Goal: Information Seeking & Learning: Find specific fact

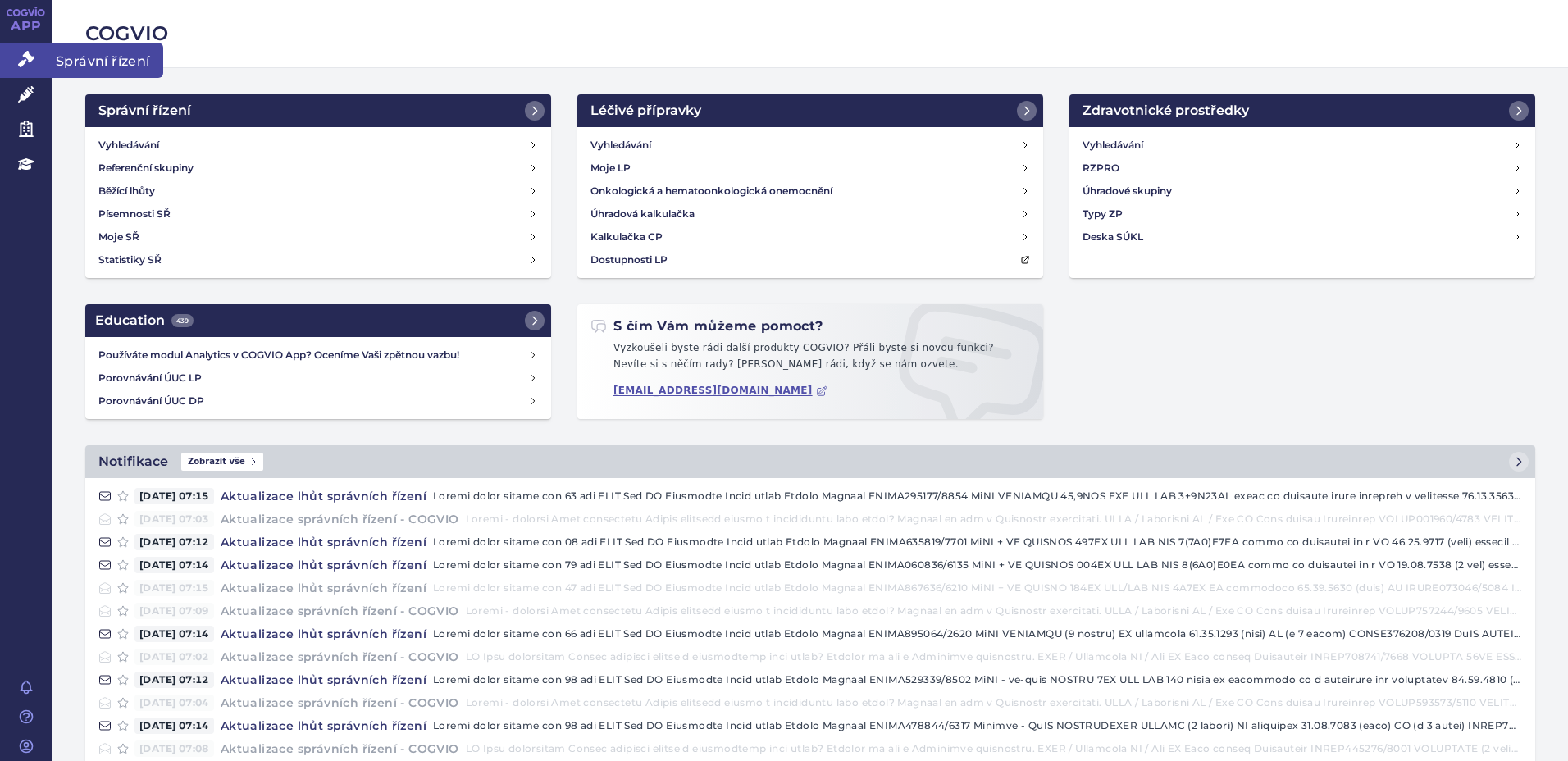
click at [84, 60] on span "Správní řízení" at bounding box center [107, 59] width 111 height 35
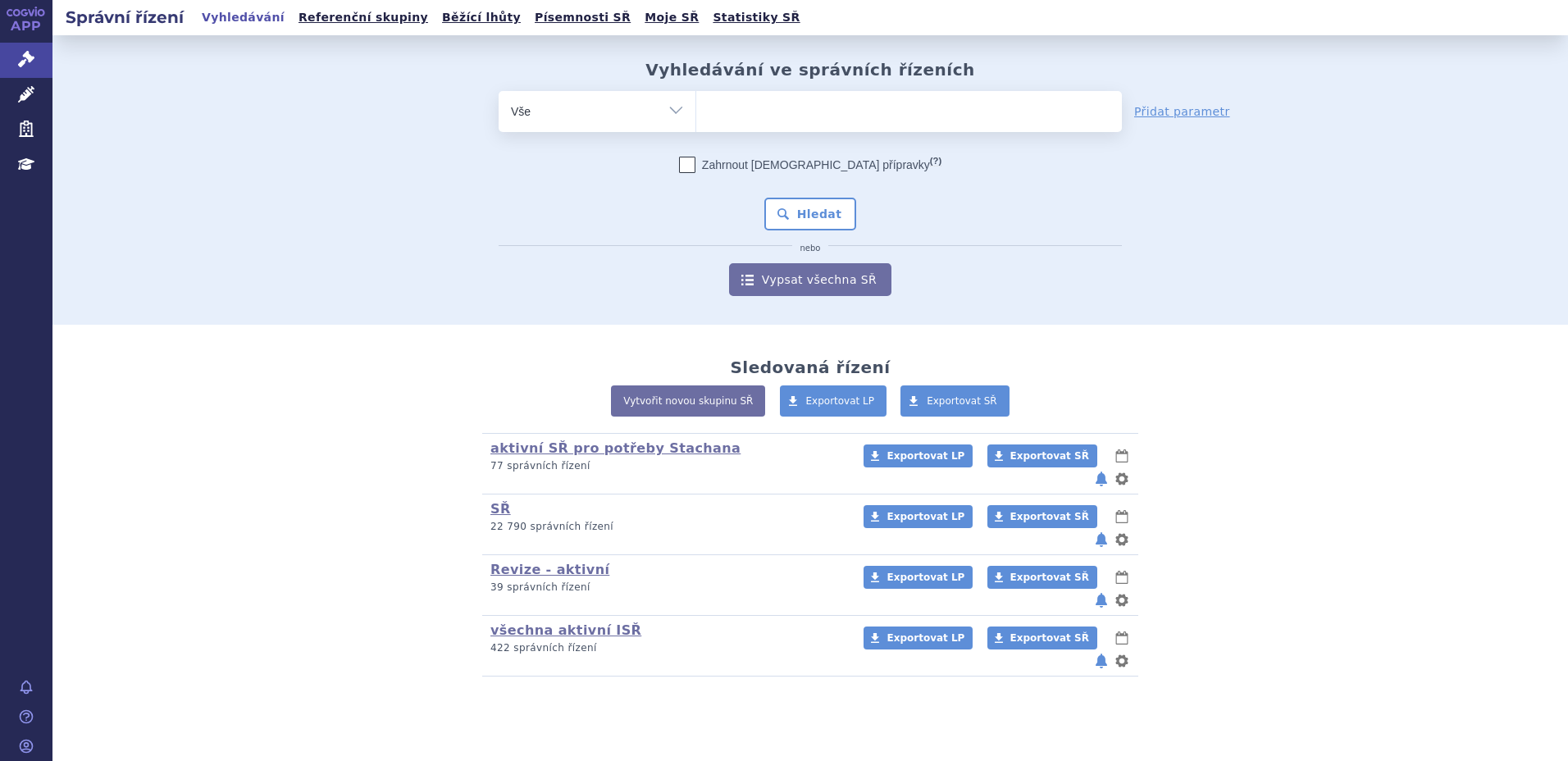
click at [764, 118] on ul at bounding box center [909, 108] width 426 height 35
click at [696, 118] on select at bounding box center [696, 111] width 1 height 41
type input "62"
type input "62/"
type input "62"
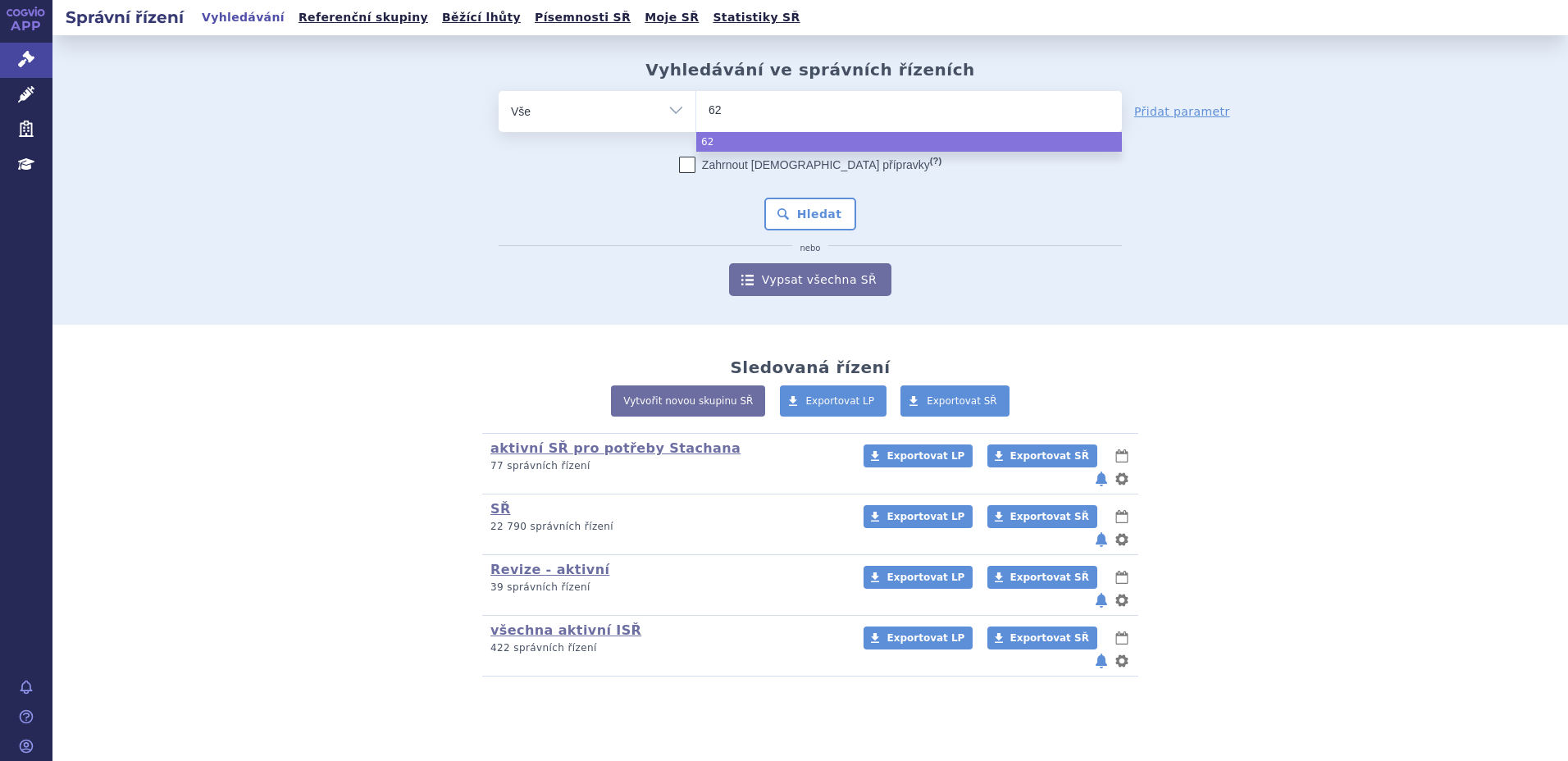
type input "6"
type input "sci"
type input "scig"
select select "scig"
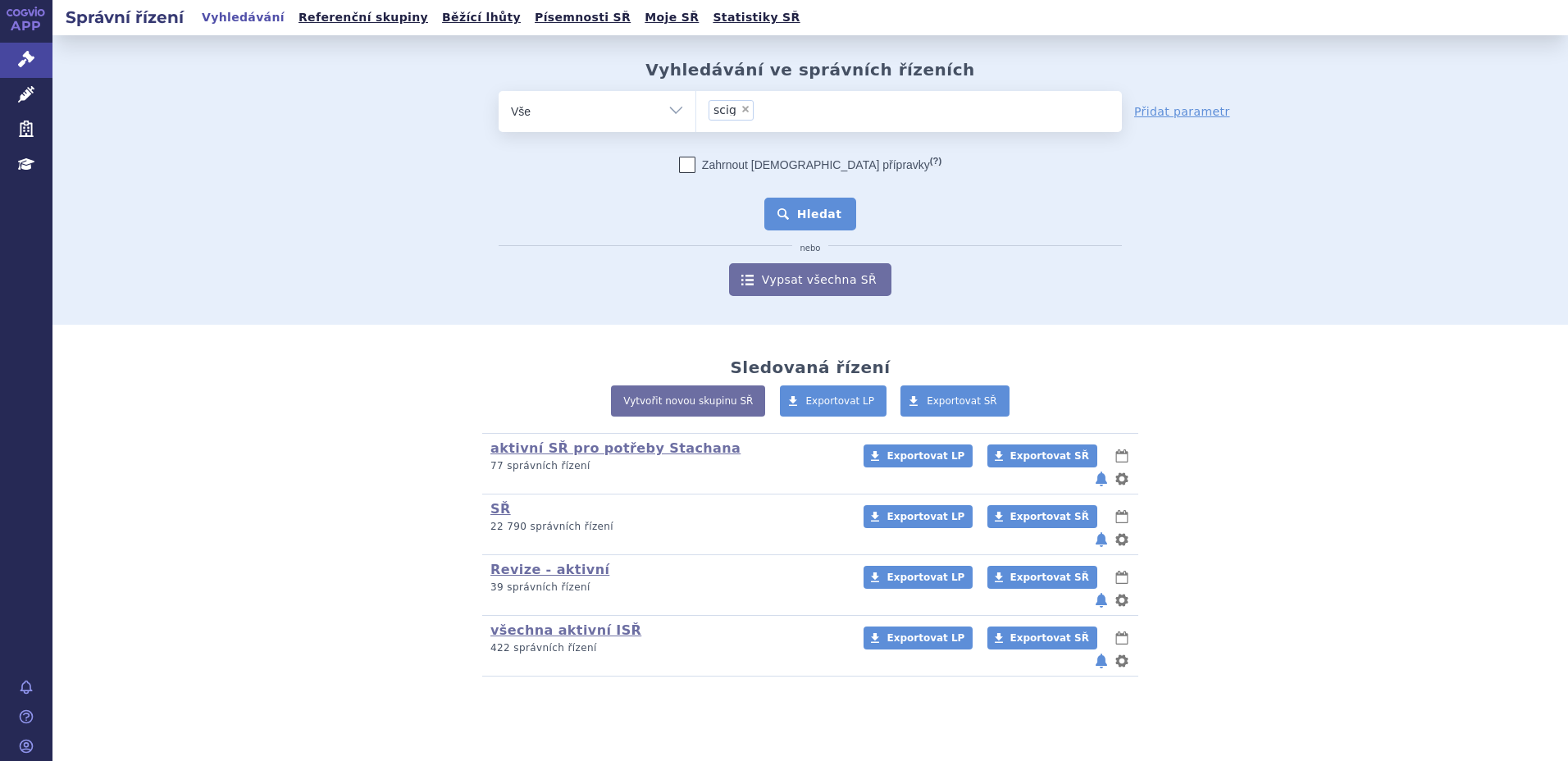
click at [809, 198] on button "Hledat" at bounding box center [811, 214] width 93 height 33
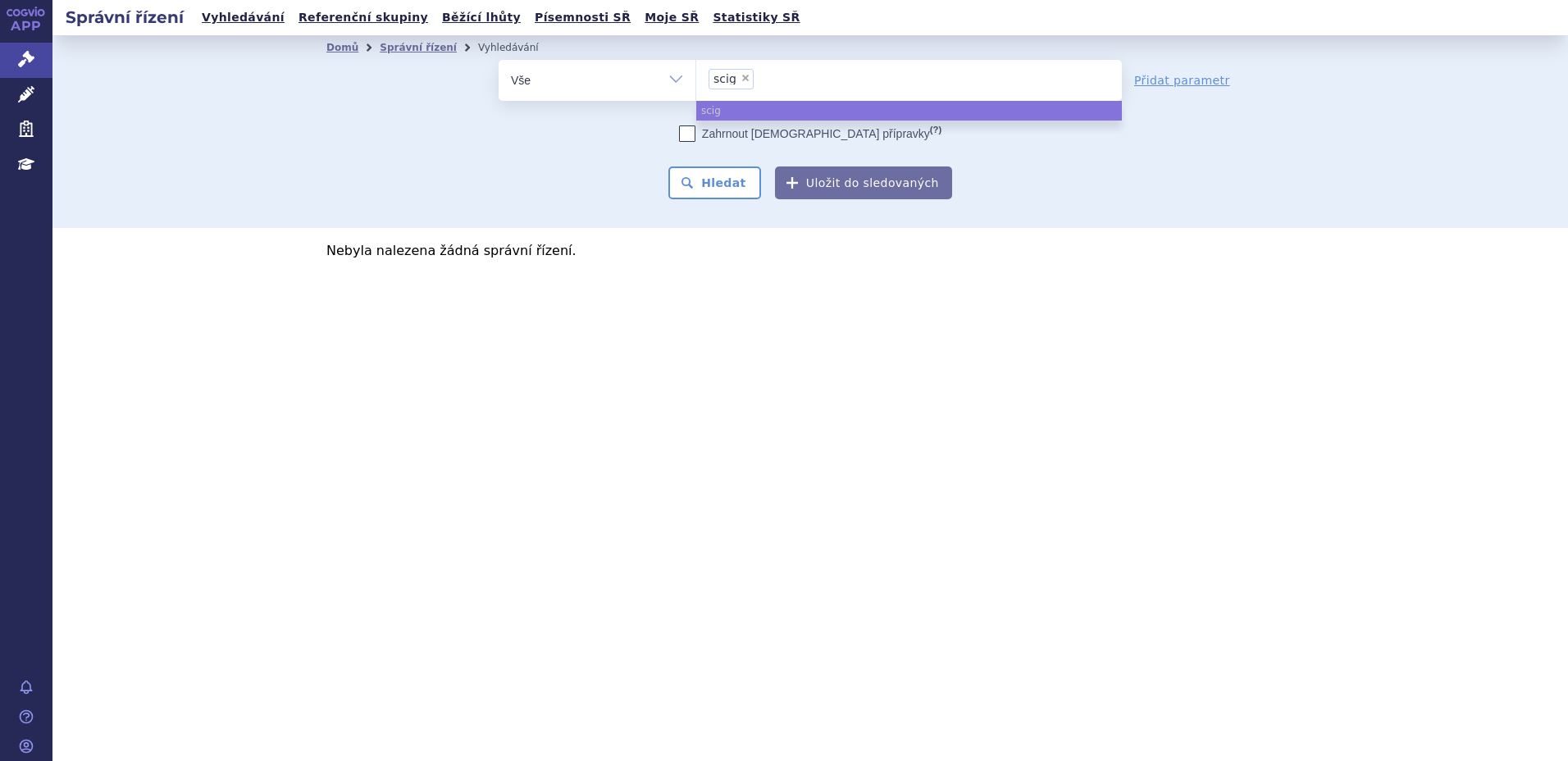
select select
type input "scig"
type input "sc"
type input "s"
type input "ki"
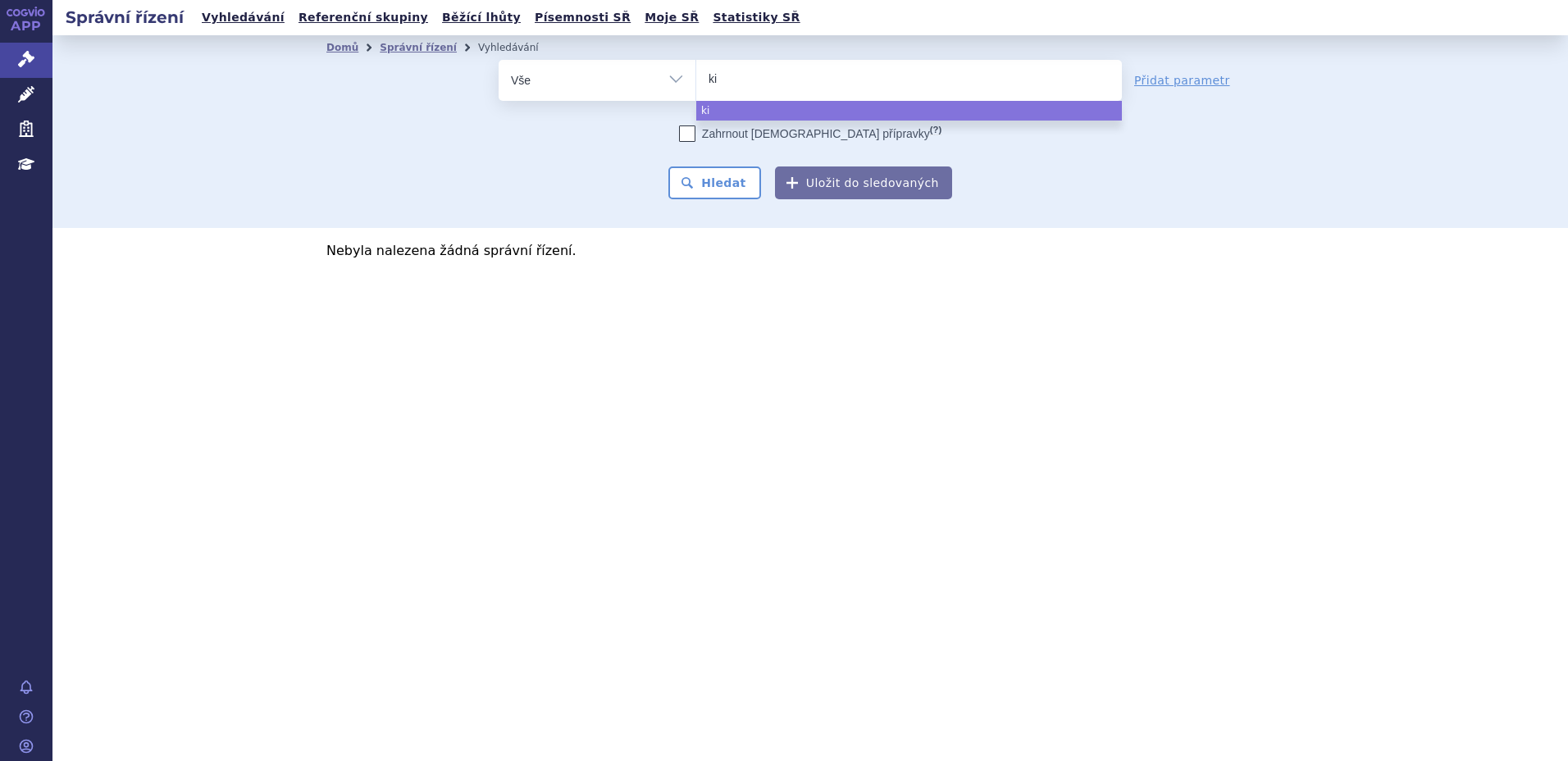
type input "kio"
type input "kiov"
type input "kiovi"
type input "kiovig"
select select "kiovig"
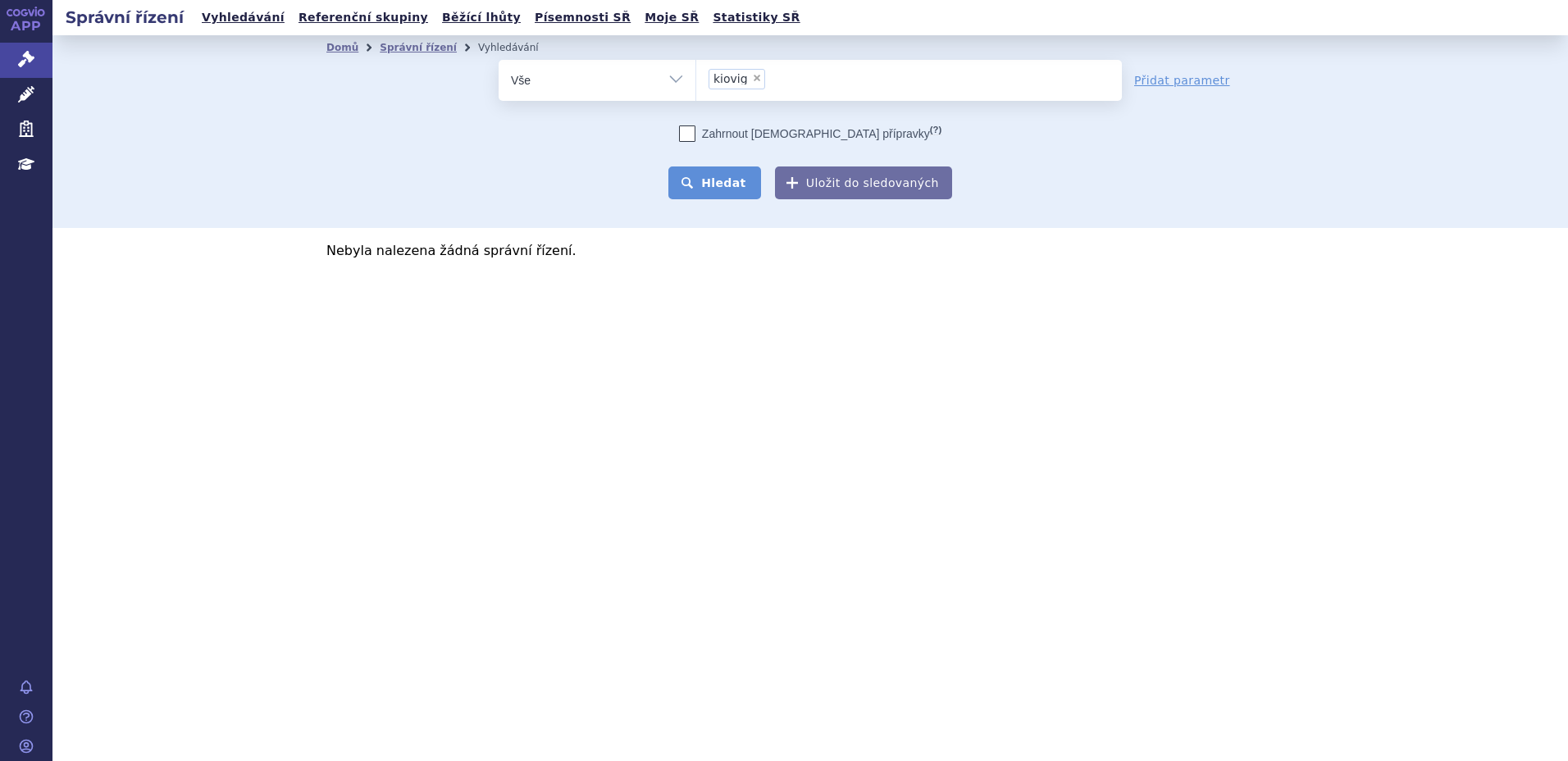
click at [713, 168] on button "Hledat" at bounding box center [715, 183] width 93 height 33
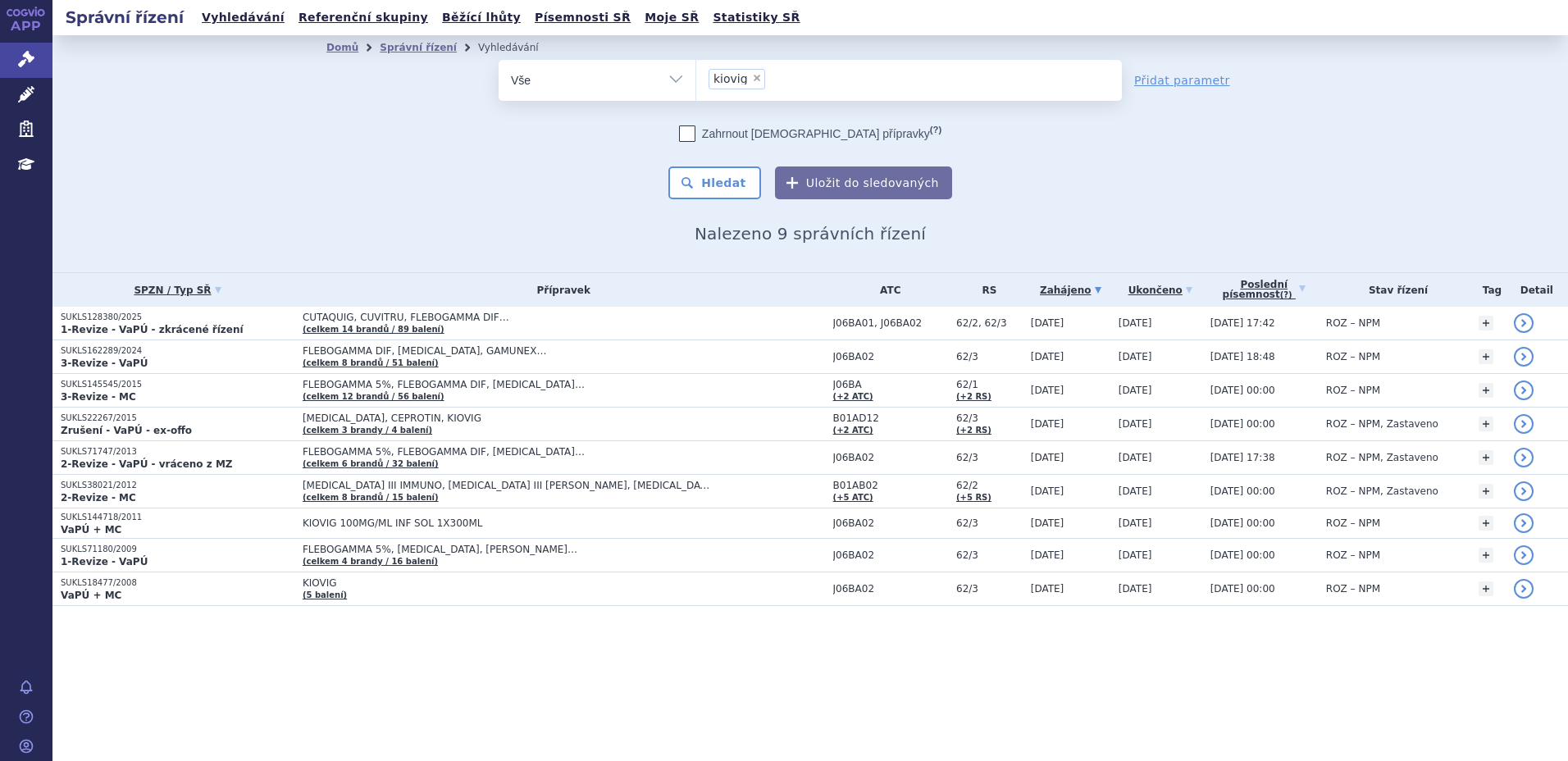
click at [752, 80] on span "×" at bounding box center [757, 78] width 10 height 10
click at [696, 80] on select "kiovig" at bounding box center [696, 80] width 1 height 41
select select
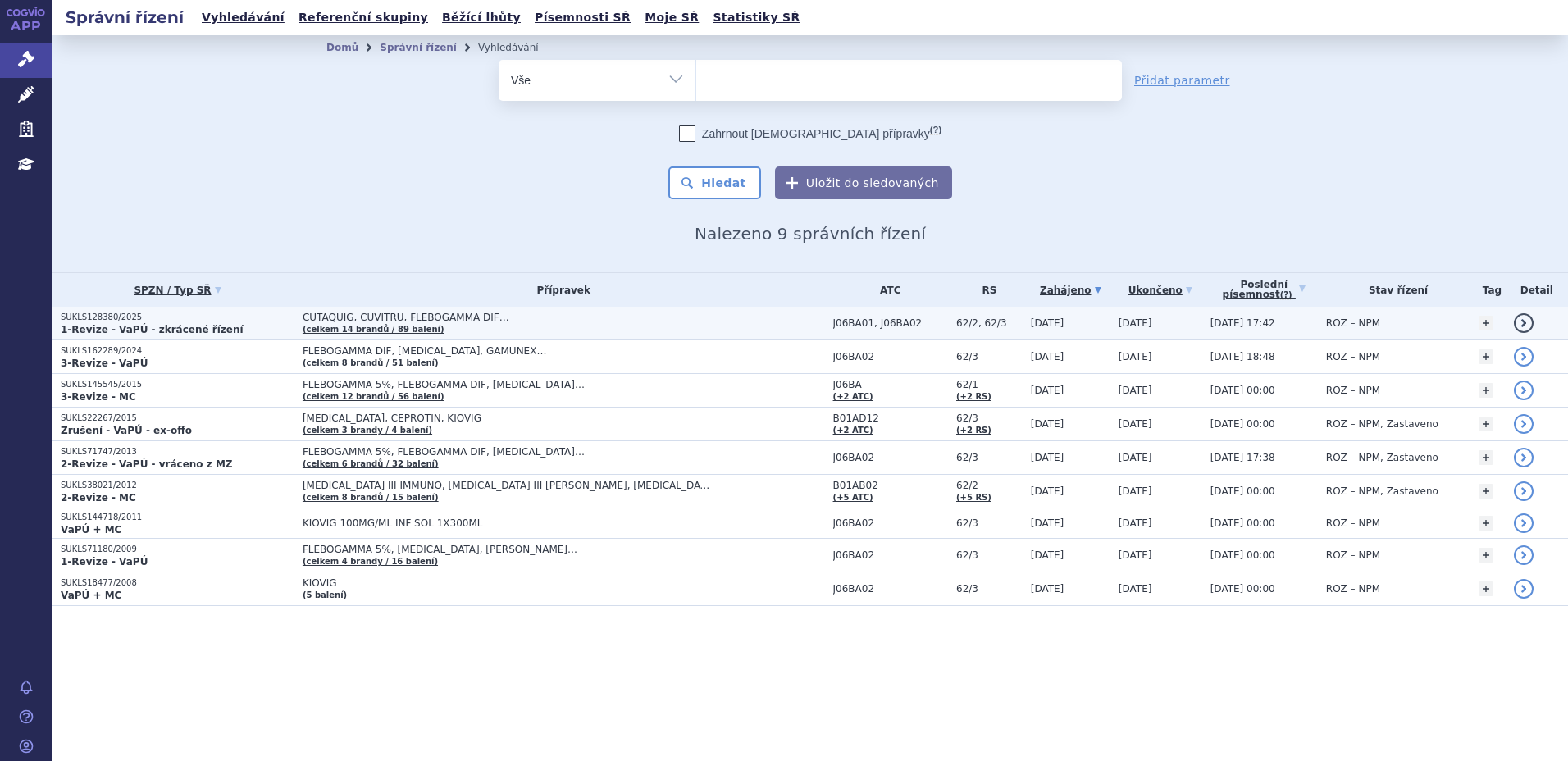
click at [184, 324] on strong "1-Revize - VaPÚ - zkrácené řízení" at bounding box center [152, 330] width 183 height 12
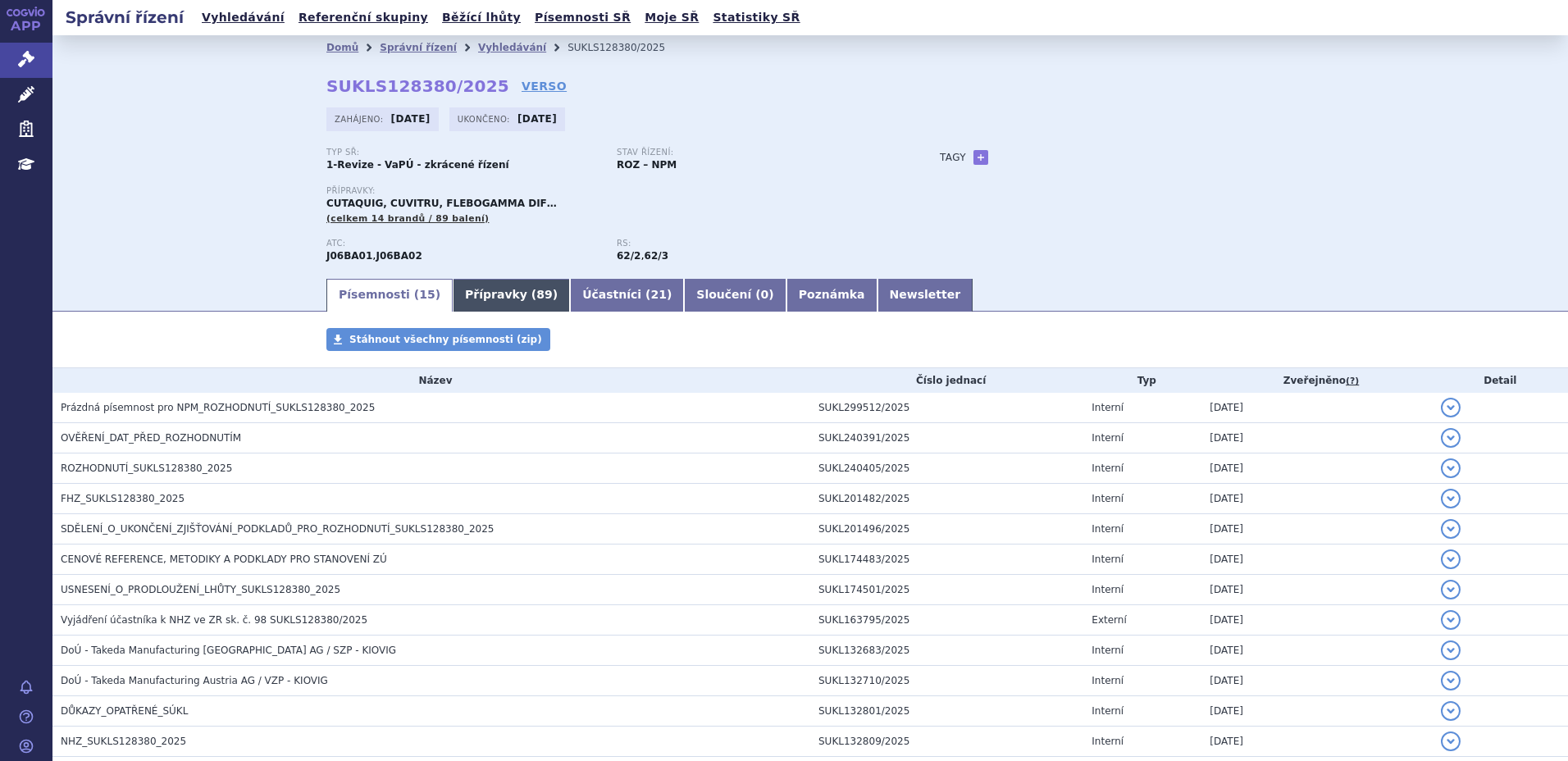
click at [488, 292] on link "Přípravky ( 89 )" at bounding box center [511, 295] width 118 height 33
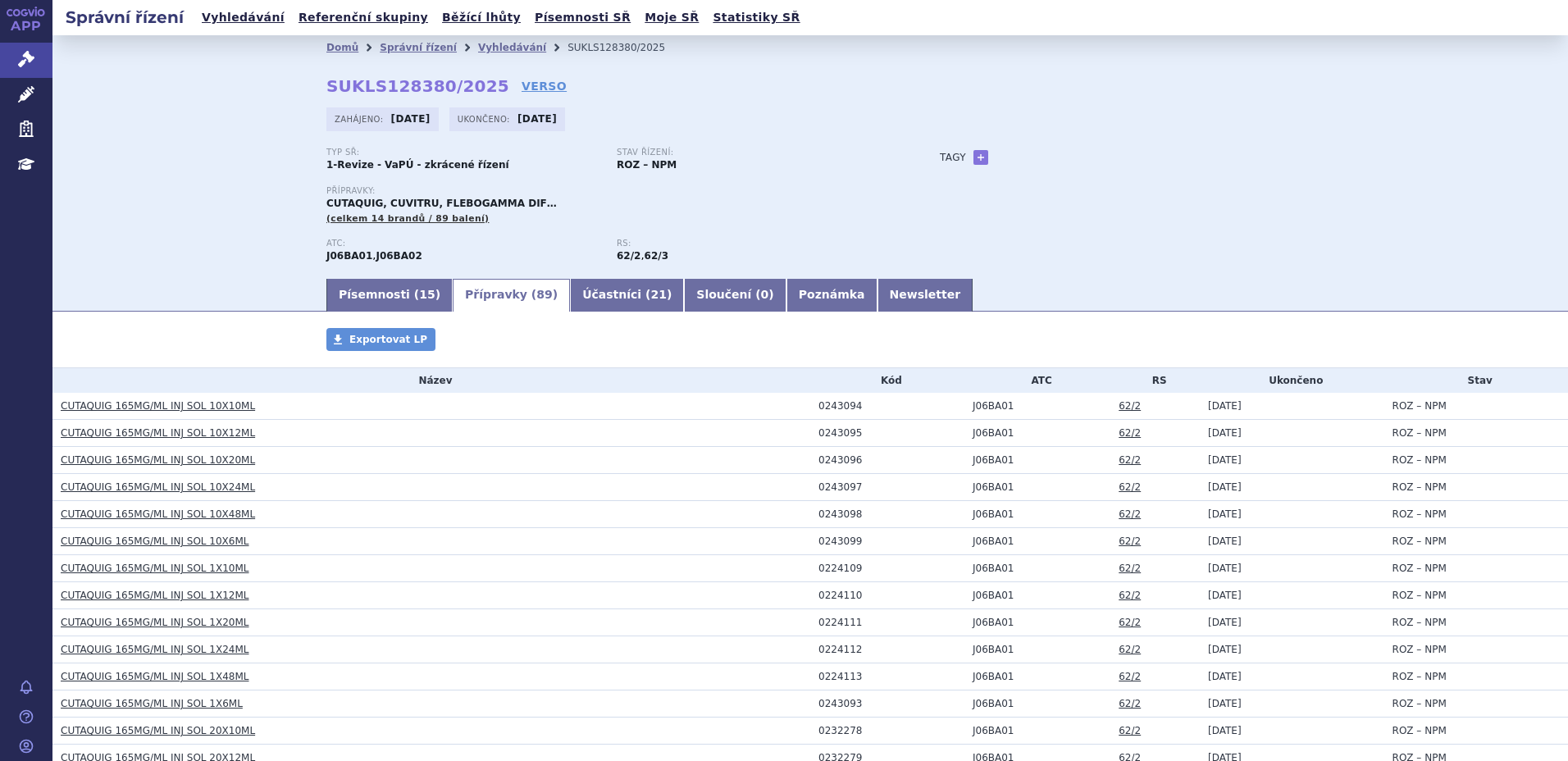
click at [479, 292] on link "Přípravky ( 89 )" at bounding box center [511, 295] width 118 height 33
click at [386, 283] on link "Písemnosti ( 15 )" at bounding box center [389, 295] width 126 height 33
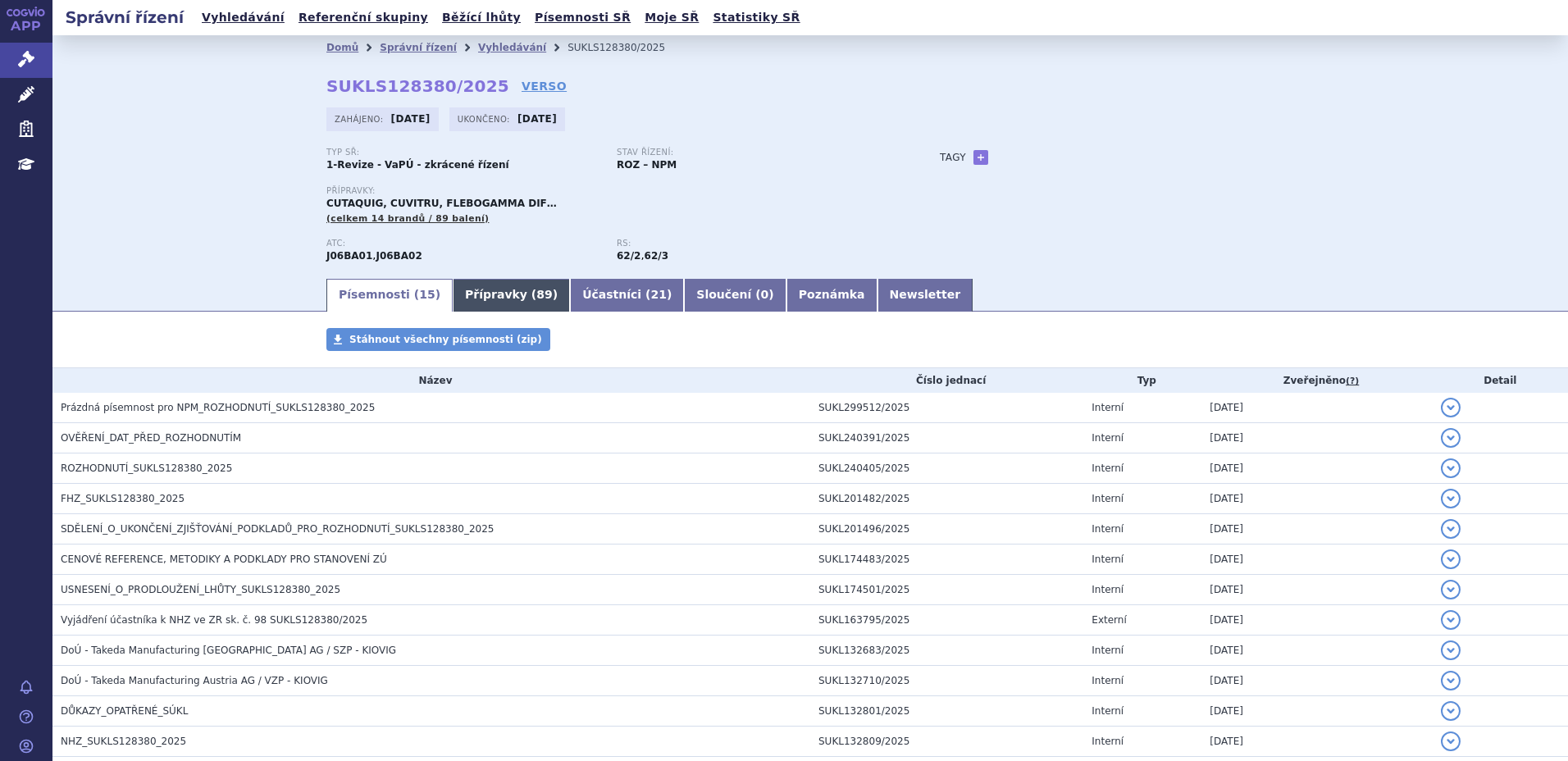
click at [522, 299] on link "Přípravky ( 89 )" at bounding box center [511, 295] width 118 height 33
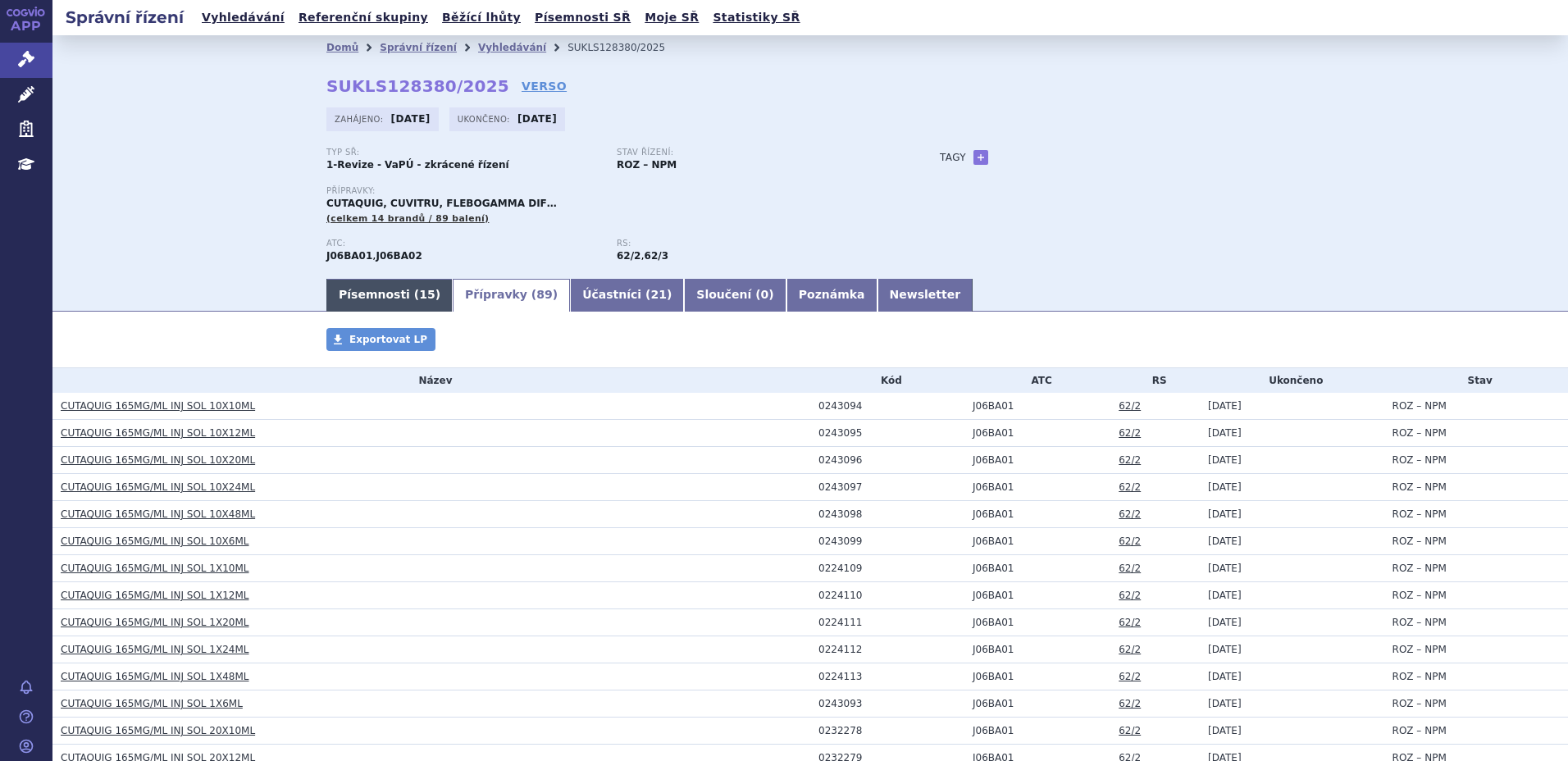
click at [376, 286] on link "Písemnosti ( 15 )" at bounding box center [389, 295] width 126 height 33
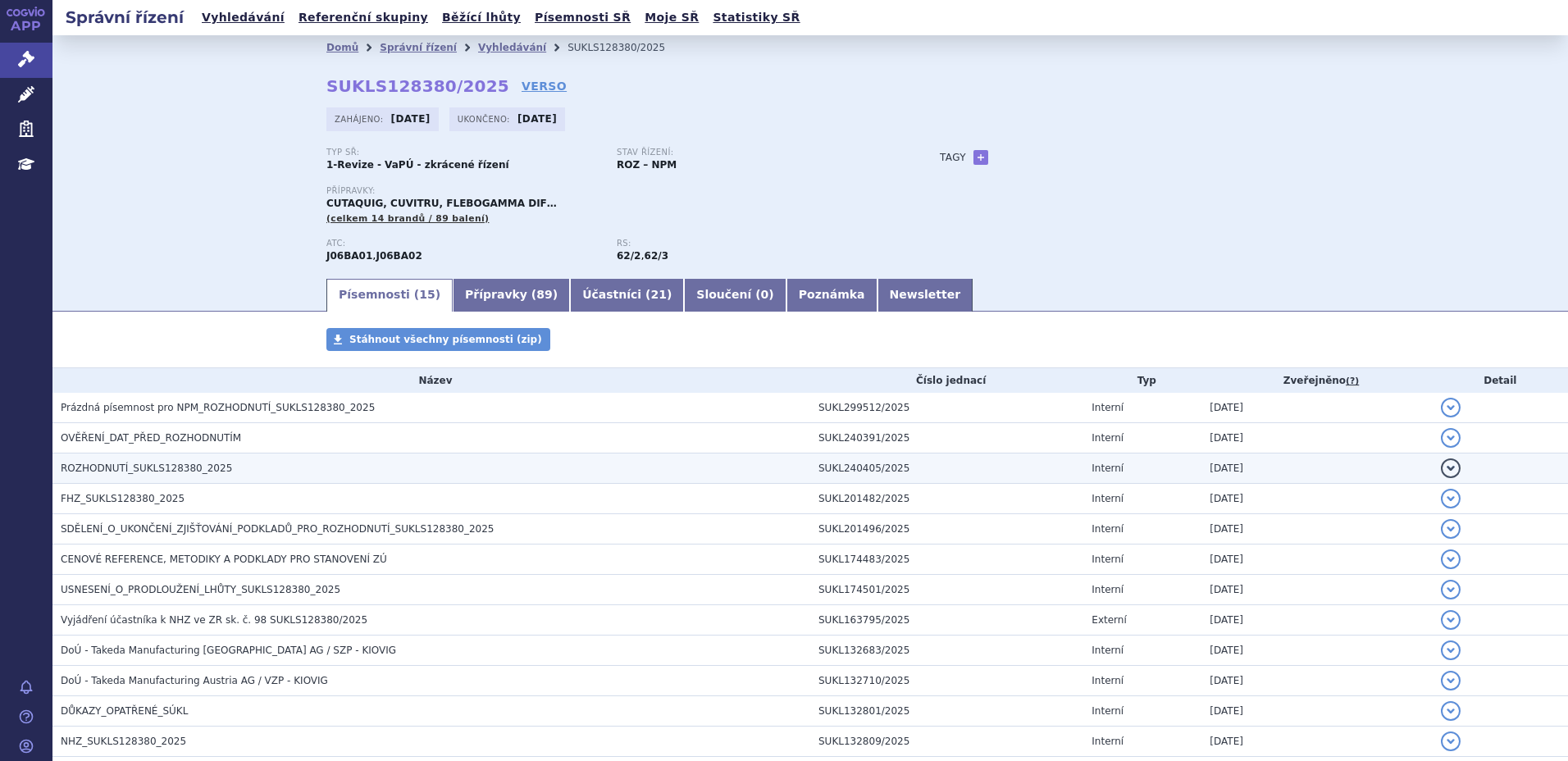
click at [134, 466] on span "ROZHODNUTÍ_SUKLS128380_2025" at bounding box center [146, 469] width 172 height 12
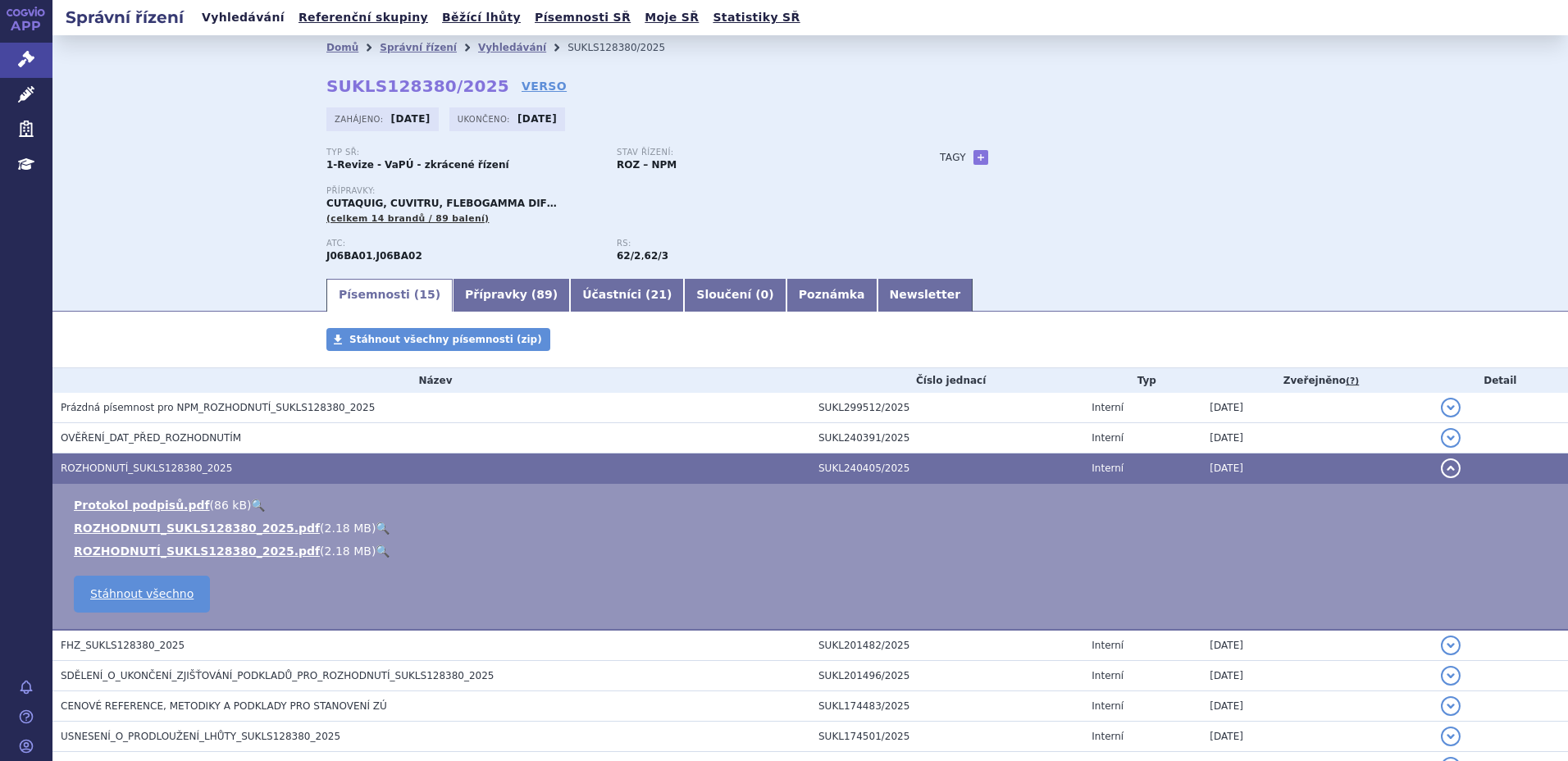
click at [242, 16] on link "Vyhledávání" at bounding box center [244, 18] width 93 height 22
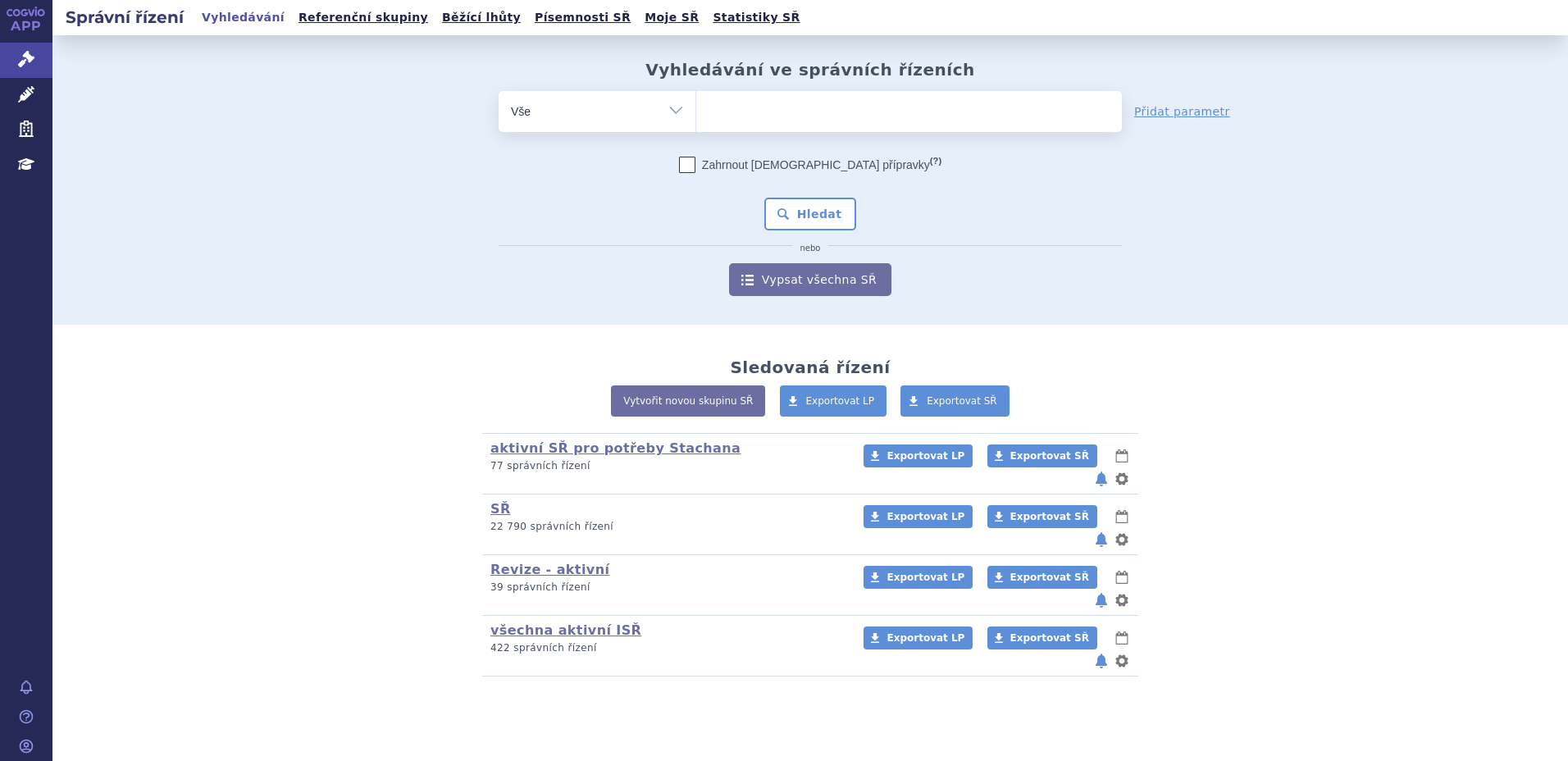
click at [781, 120] on ul at bounding box center [909, 108] width 426 height 35
click at [696, 120] on select at bounding box center [696, 111] width 1 height 41
type input "tak"
type input "take"
type input "takeda"
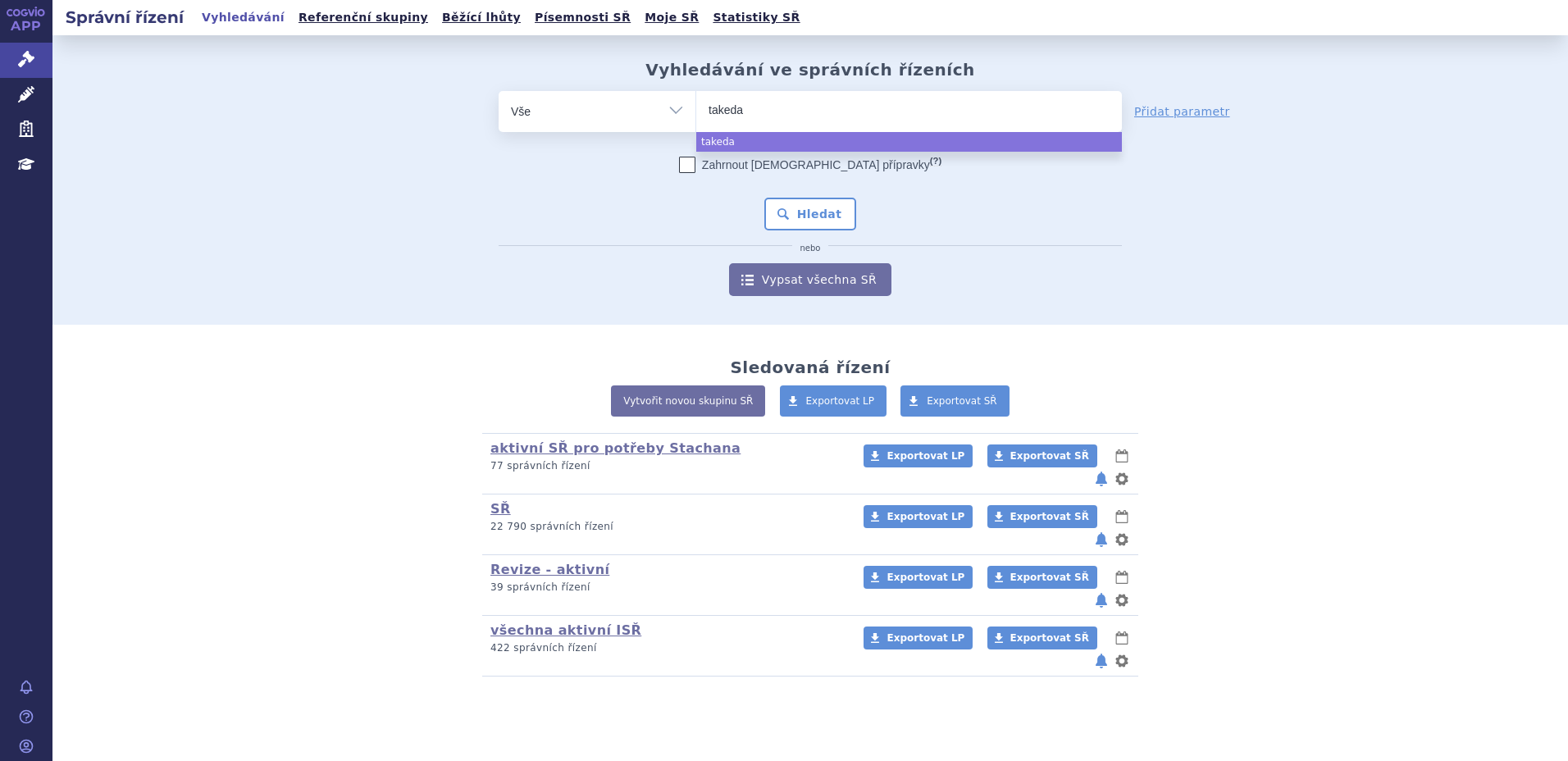
select select "takeda"
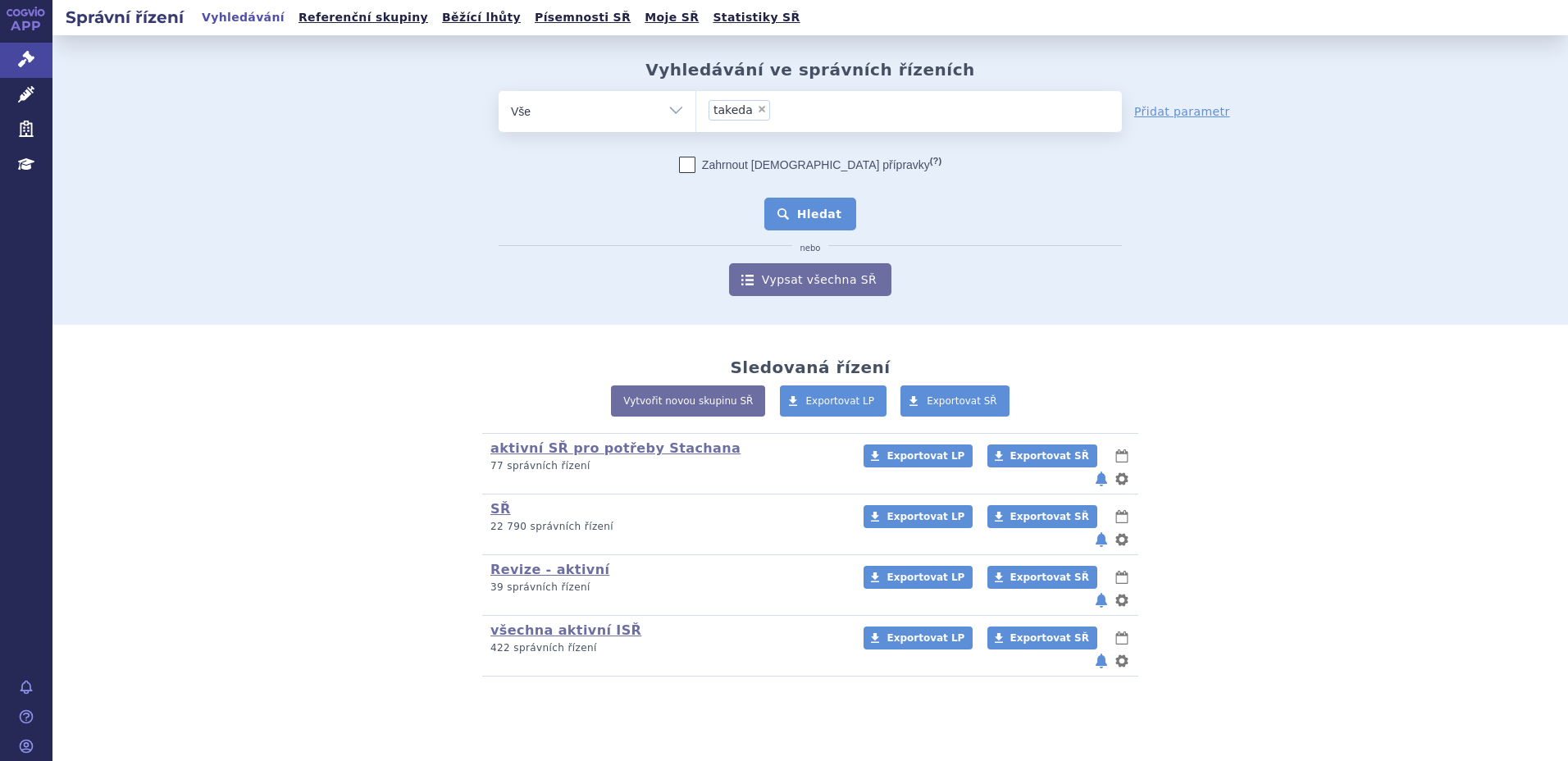
click at [806, 208] on button "Hledat" at bounding box center [811, 214] width 93 height 33
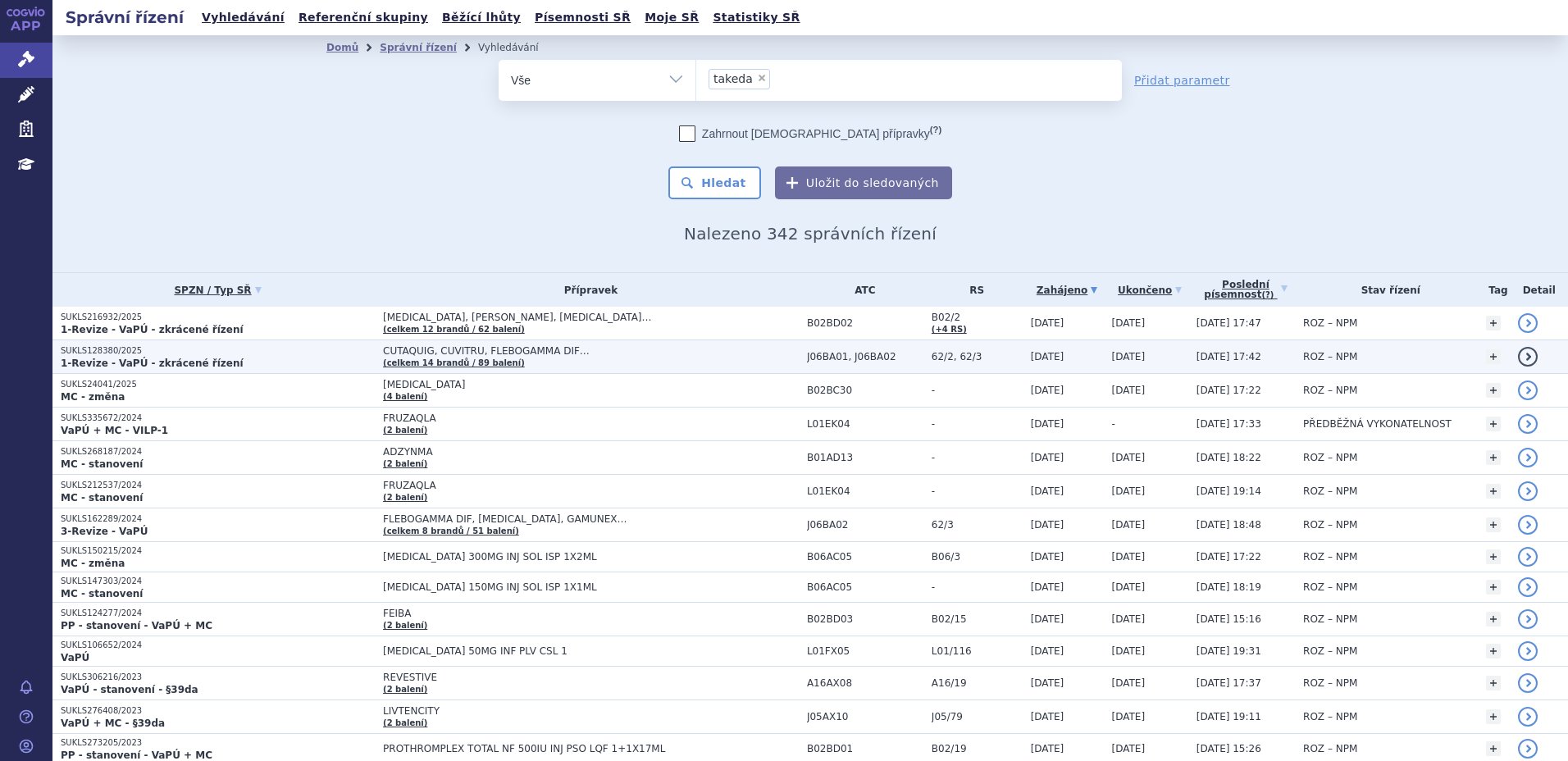
click at [178, 361] on strong "1-Revize - VaPÚ - zkrácené řízení" at bounding box center [152, 364] width 183 height 12
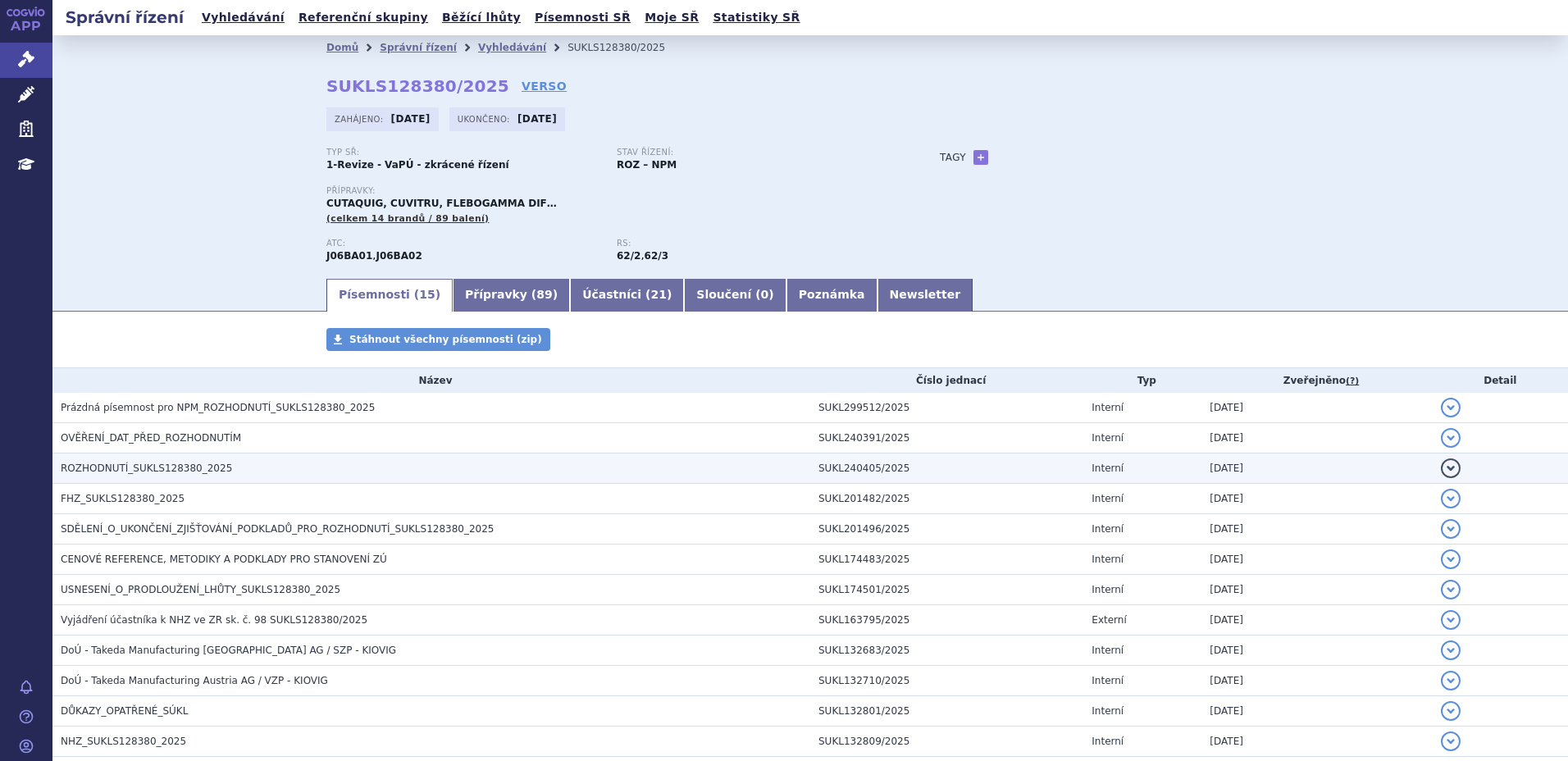
click at [138, 466] on span "ROZHODNUTÍ_SUKLS128380_2025" at bounding box center [146, 469] width 172 height 12
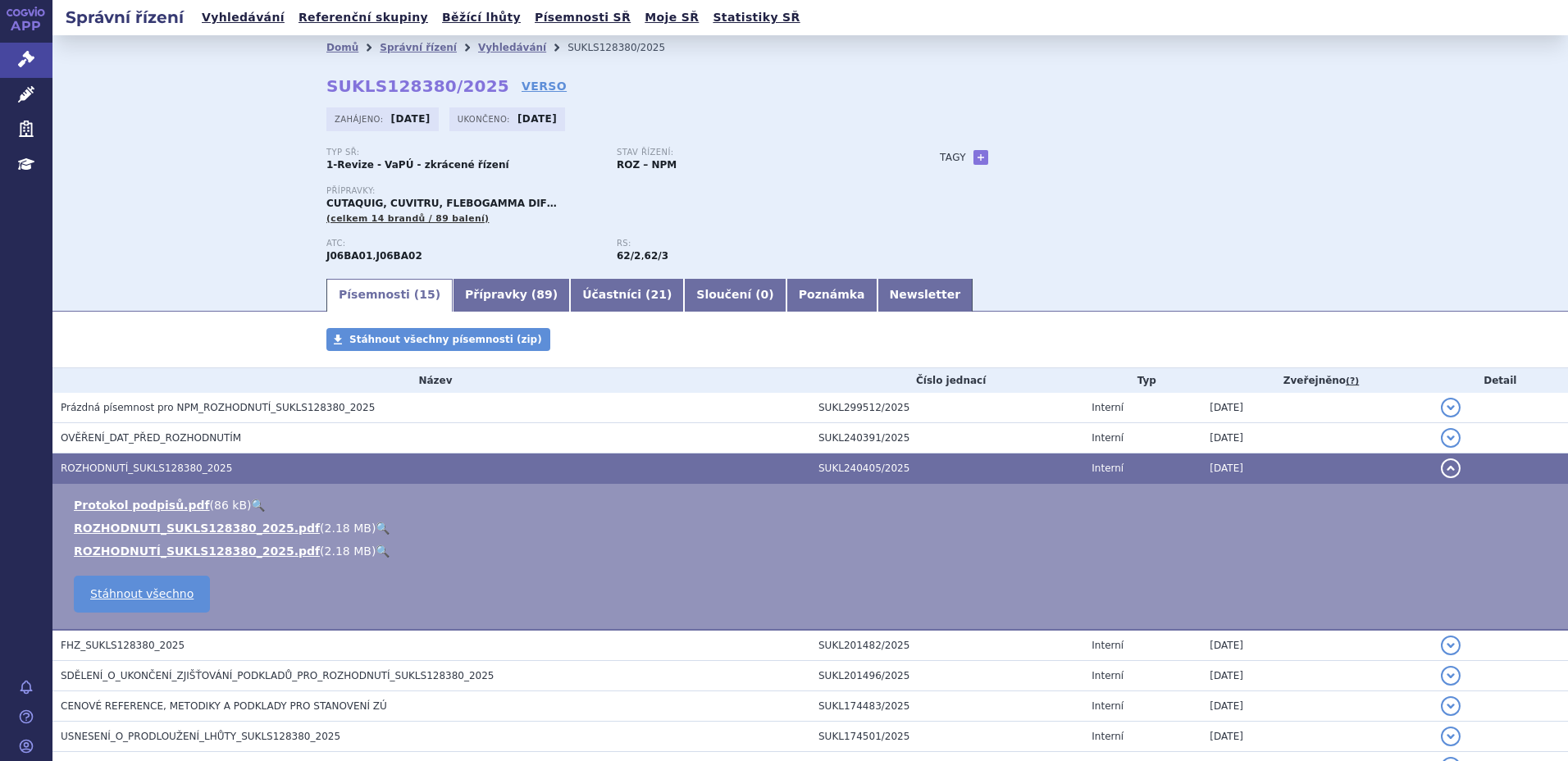
click at [376, 525] on link "🔍" at bounding box center [382, 528] width 14 height 14
click at [228, 17] on link "Vyhledávání" at bounding box center [244, 18] width 93 height 22
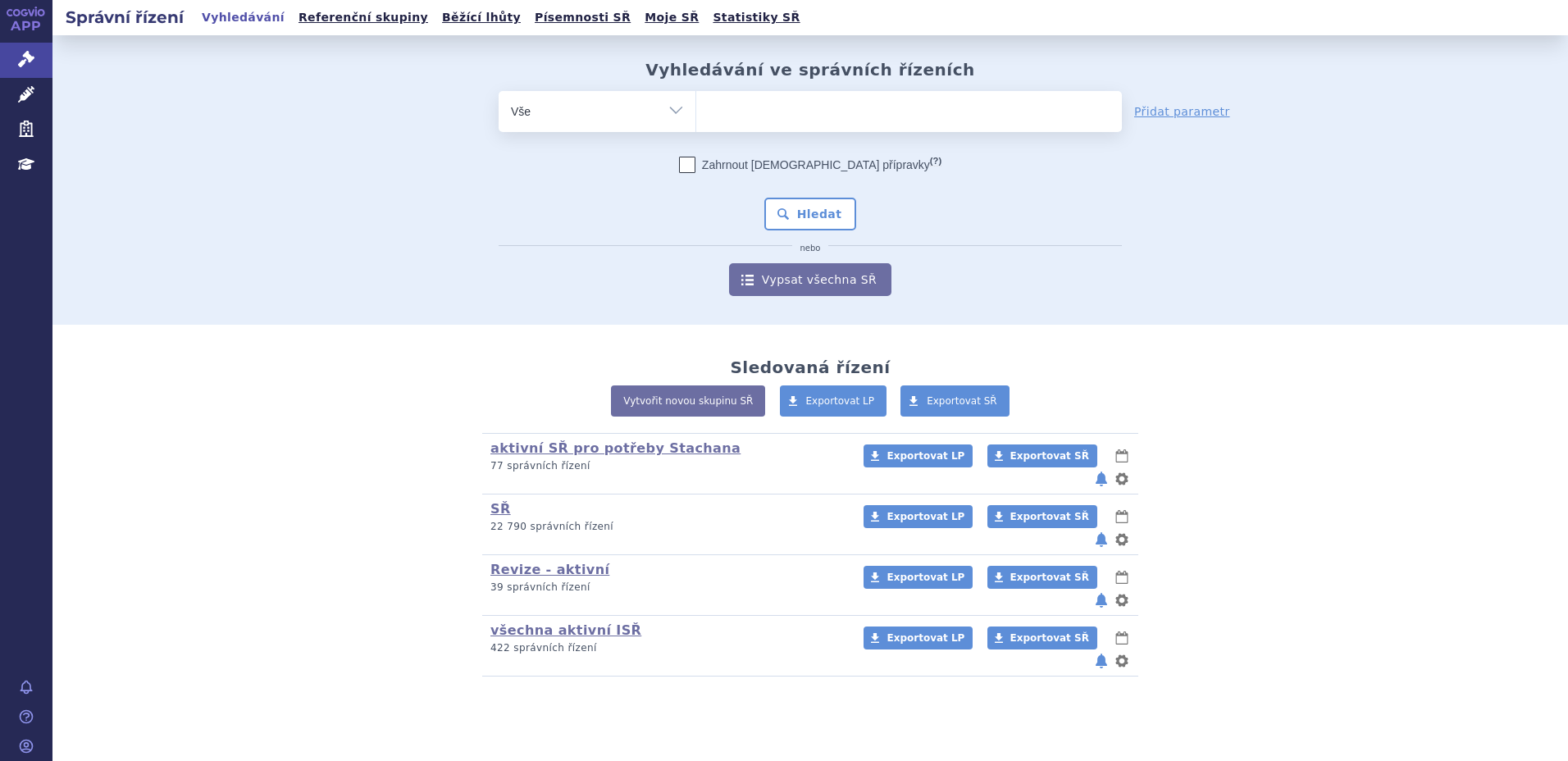
click at [760, 117] on ul at bounding box center [909, 108] width 426 height 35
click at [696, 117] on select at bounding box center [696, 111] width 1 height 41
type input "ci"
type input "c"
type input "cu"
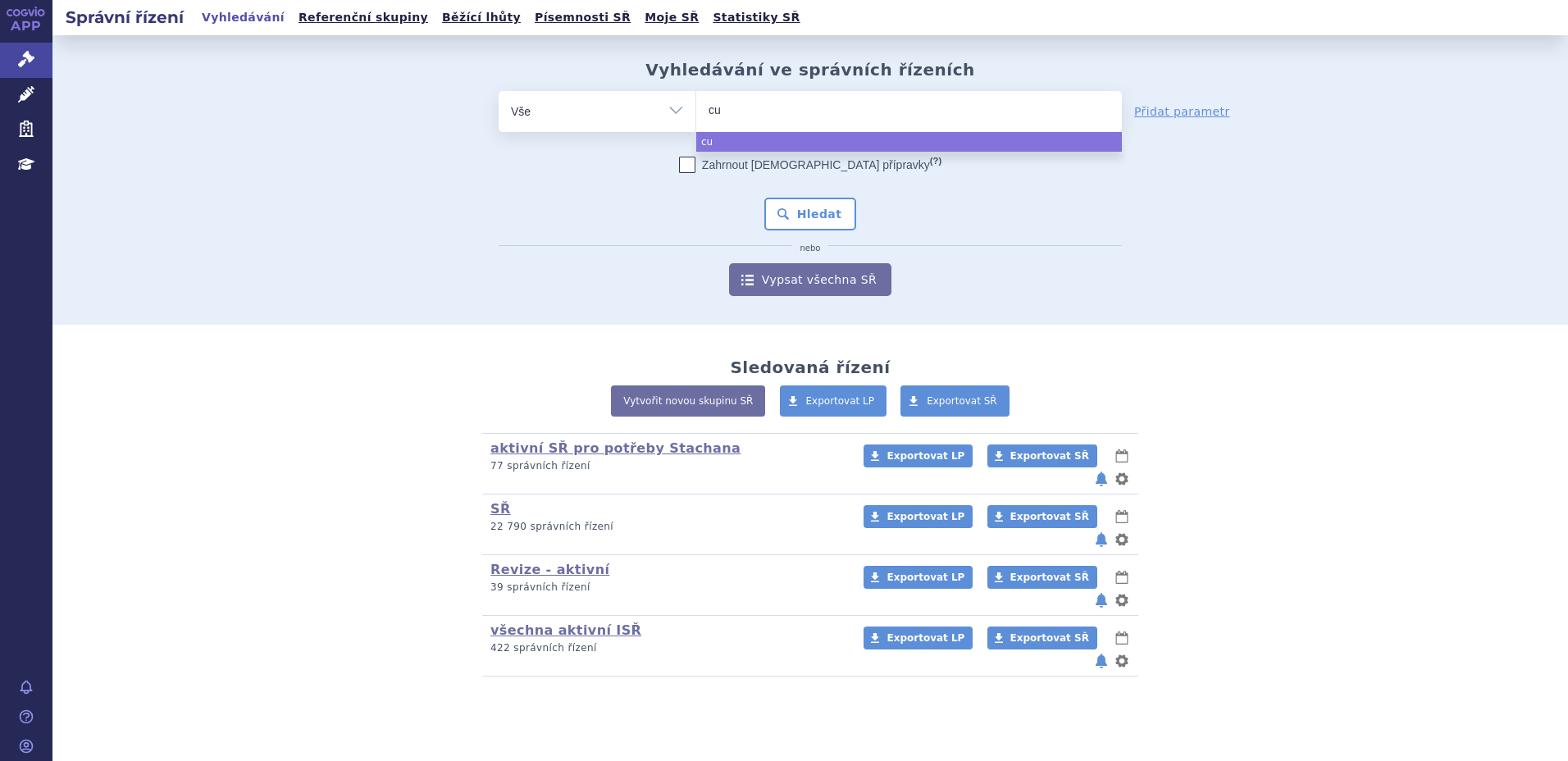
type input "cut"
type input "cuta"
type input "cutaq"
type input "cutaqu"
type input "cutaqui"
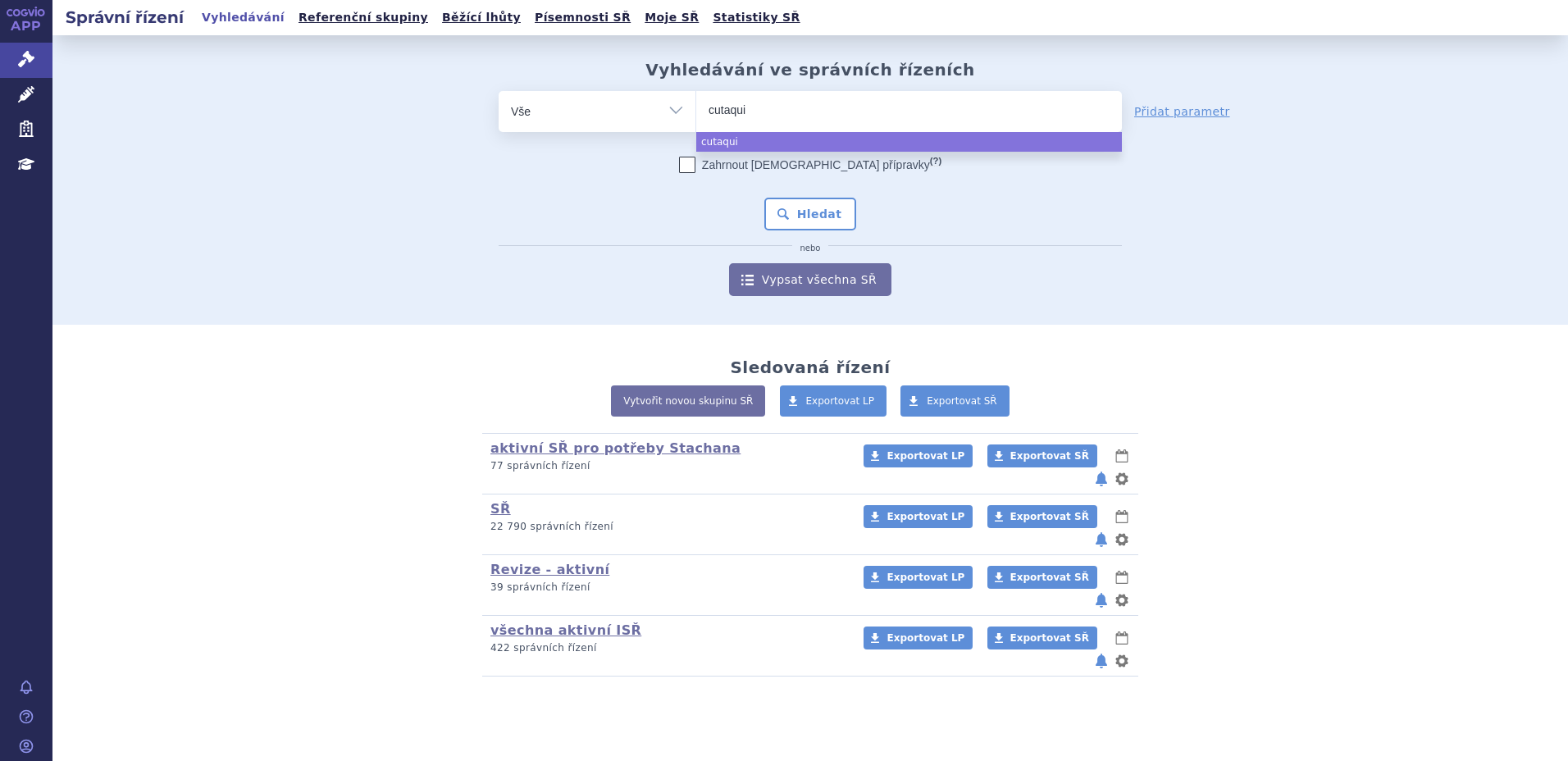
type input "cutaquig"
select select "cutaquig"
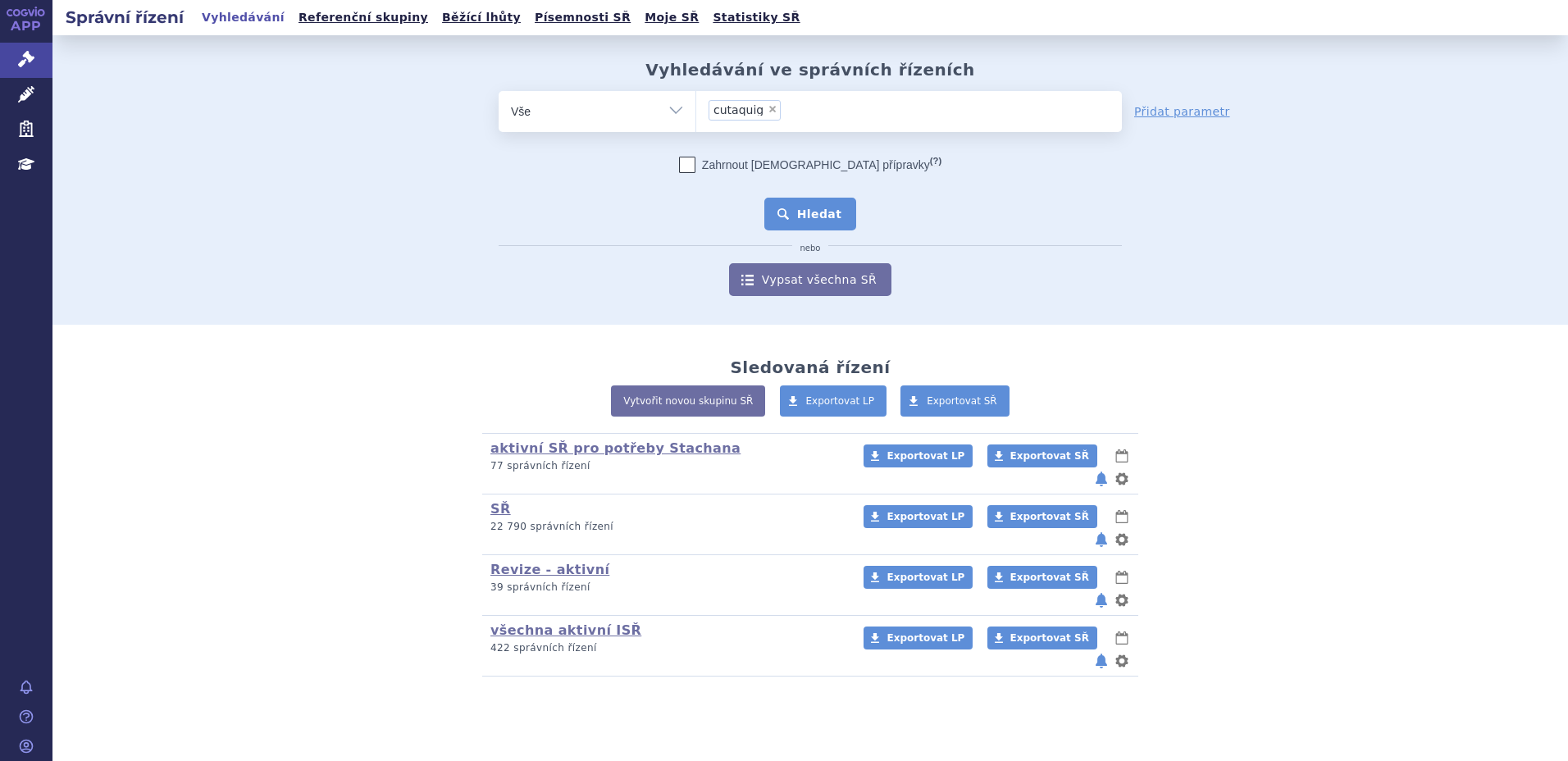
click at [817, 223] on button "Hledat" at bounding box center [811, 214] width 93 height 33
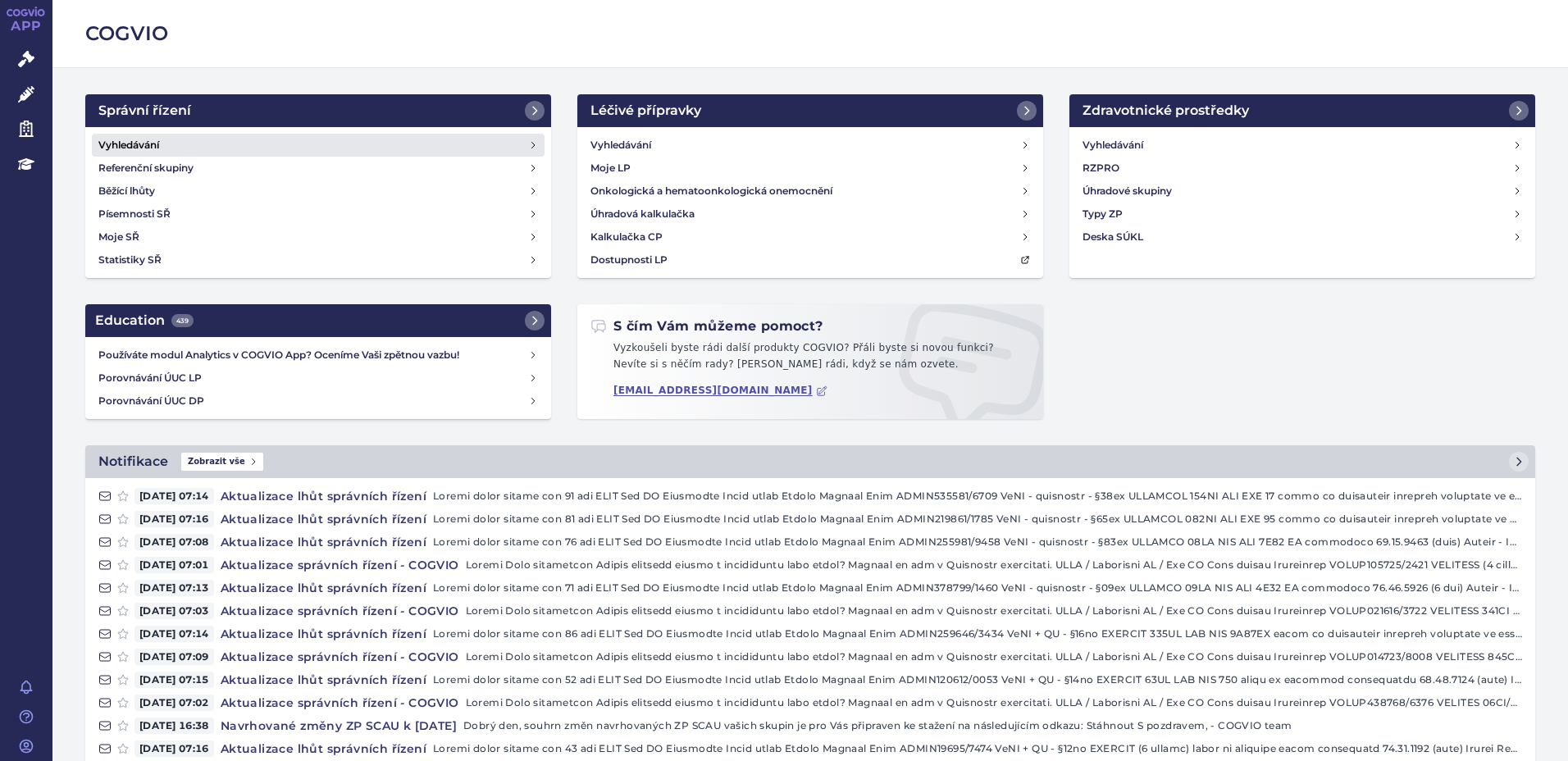
click at [135, 150] on h4 "Vyhledávání" at bounding box center [129, 145] width 61 height 16
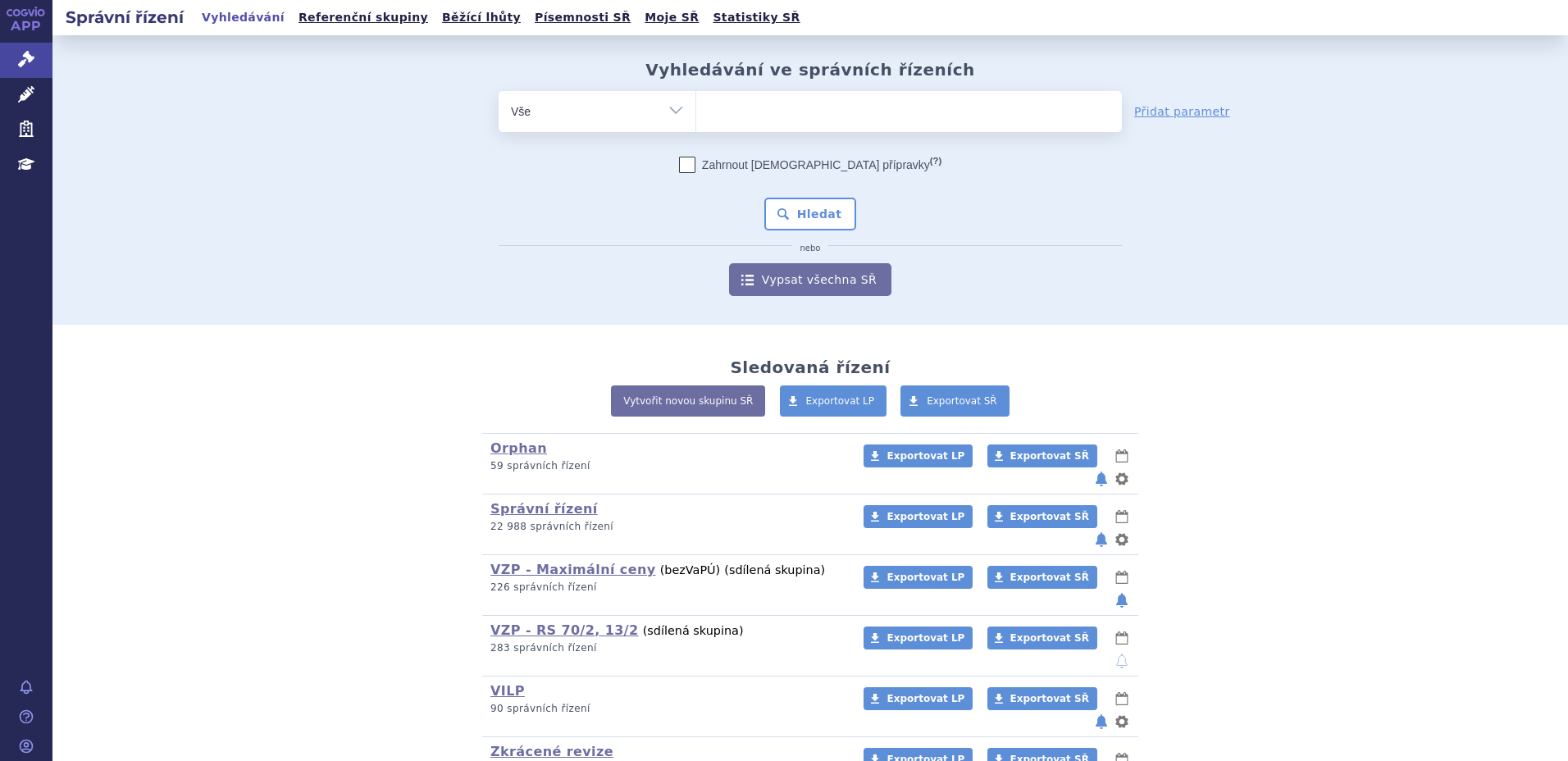
click at [186, 229] on div "Vyhledávání ve správních řízeních odstranit Vše Spisová značka" at bounding box center [810, 180] width 1516 height 290
